Goal: Task Accomplishment & Management: Manage account settings

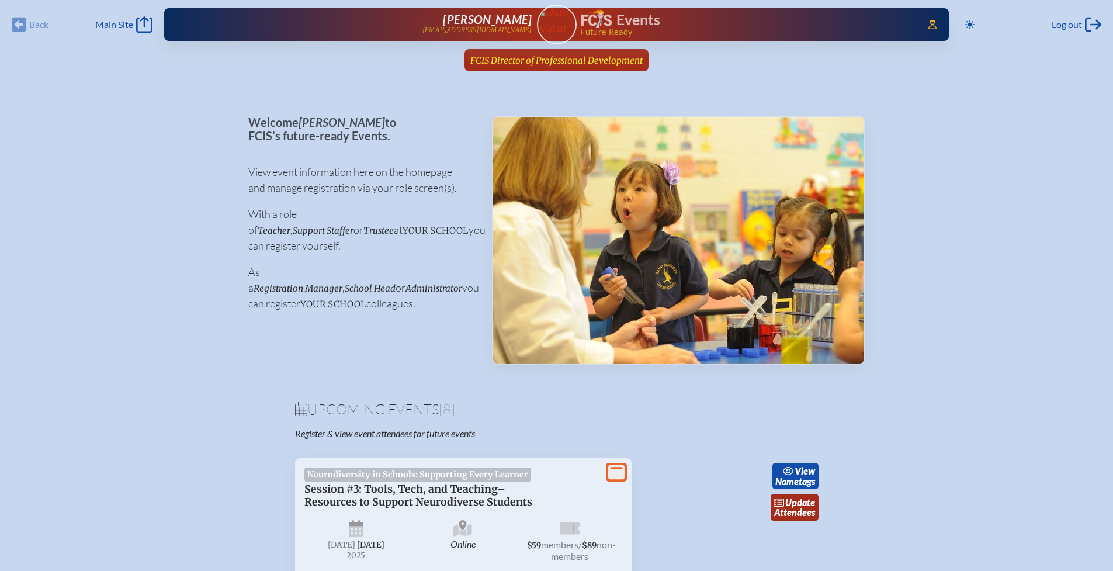
click at [550, 60] on span "FCIS Director of Professional Development" at bounding box center [556, 60] width 172 height 11
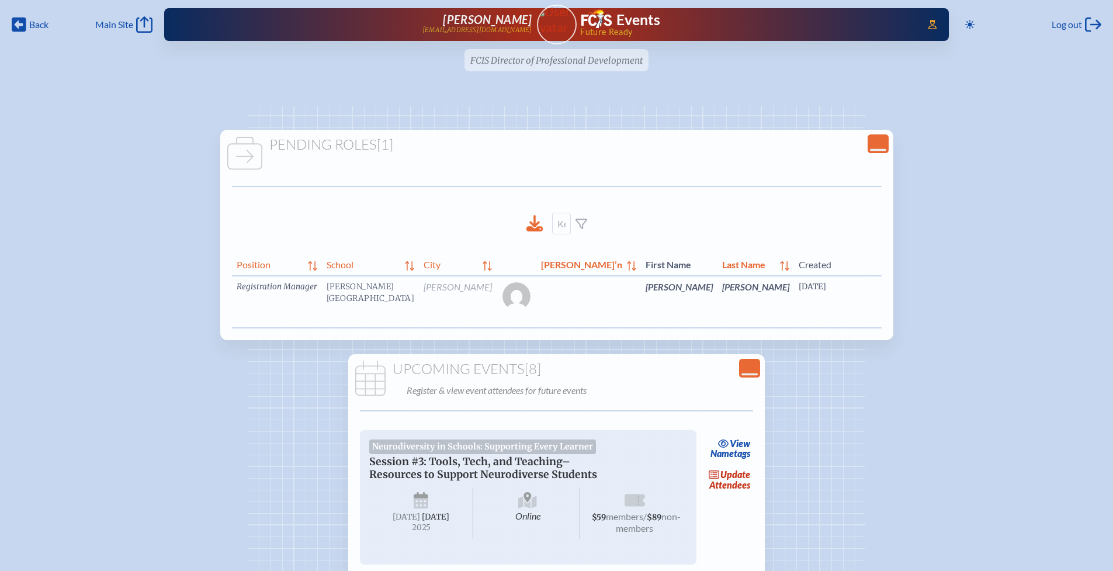
scroll to position [0, 61]
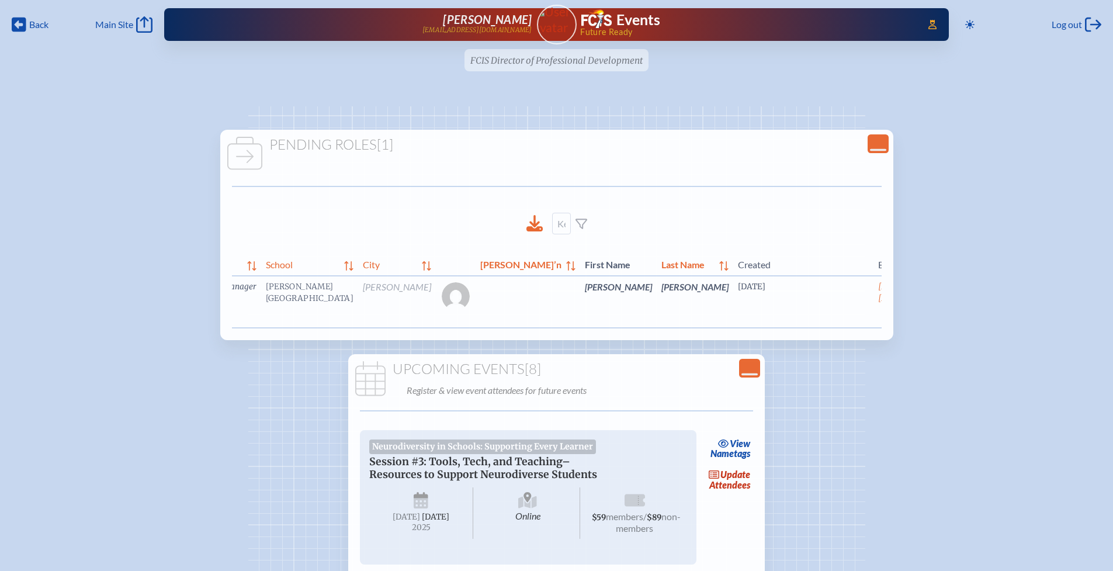
click at [955, 309] on link "edit Person’s Details" at bounding box center [974, 304] width 39 height 37
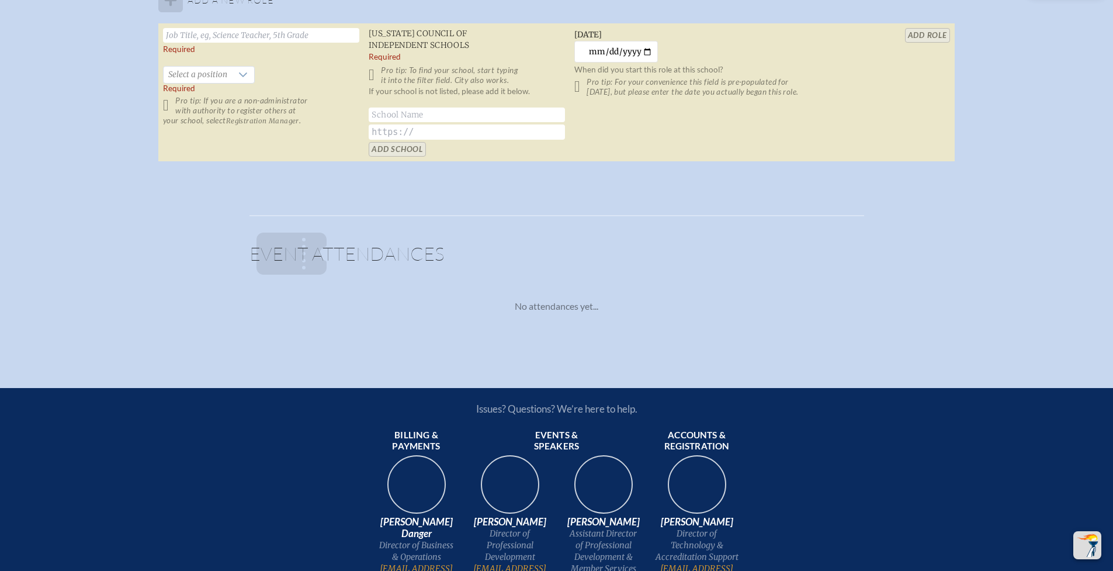
scroll to position [845, 0]
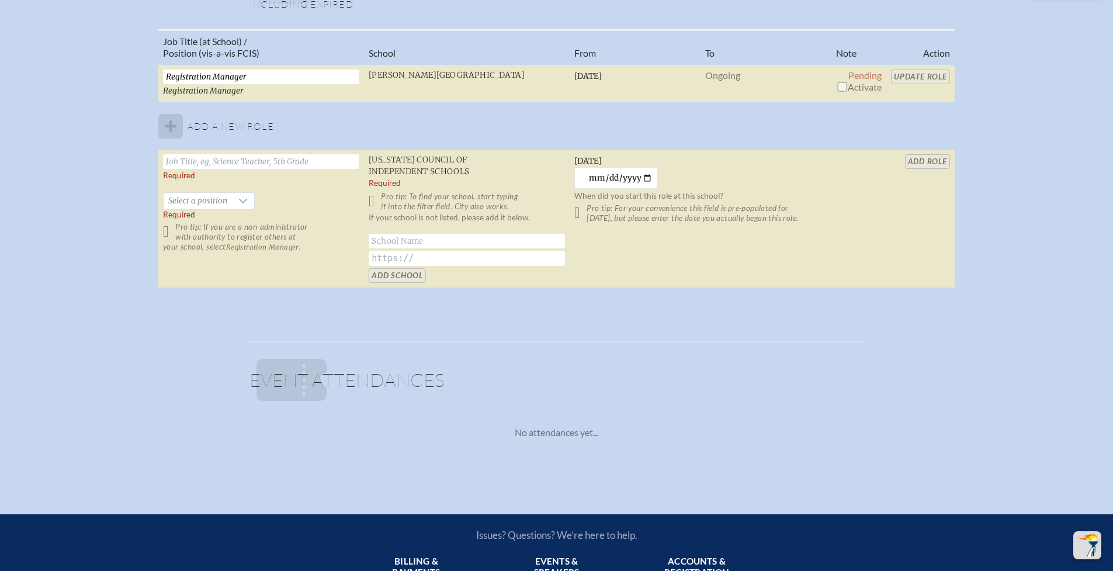
click at [842, 88] on input "checkbox" at bounding box center [841, 86] width 9 height 9
checkbox input "true"
click at [900, 80] on input "Update Role" at bounding box center [920, 77] width 59 height 15
